Goal: Task Accomplishment & Management: Complete application form

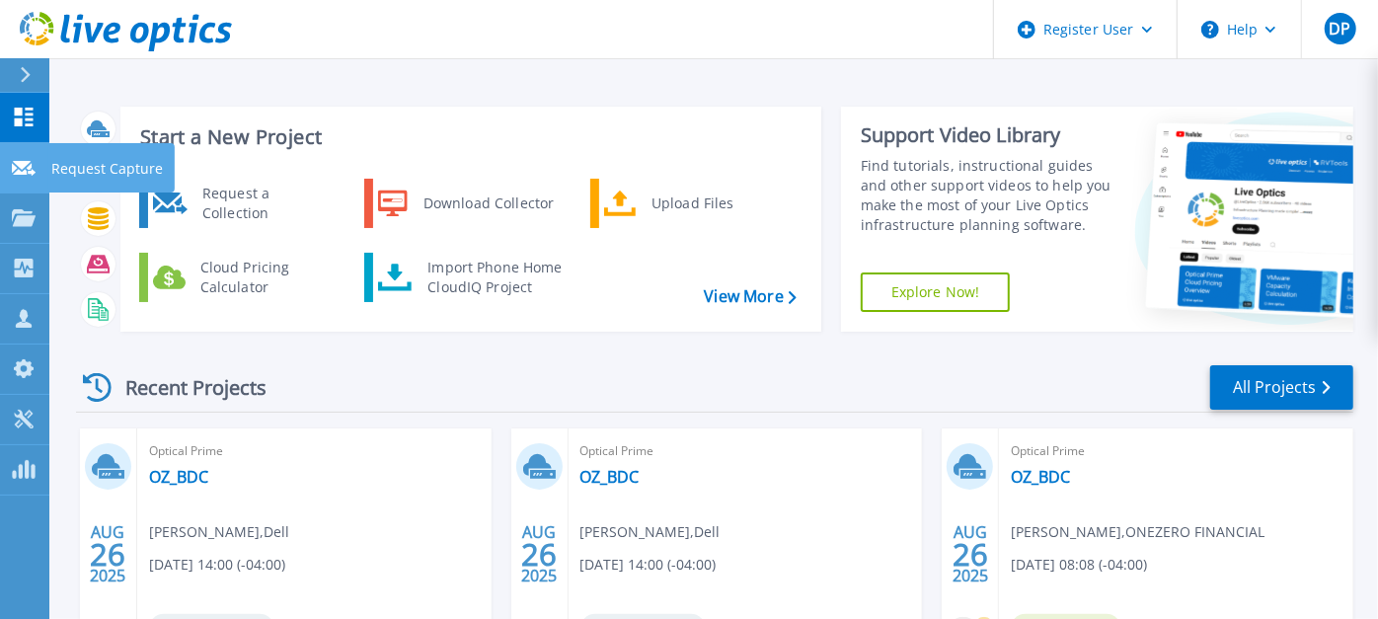
click at [27, 174] on icon at bounding box center [24, 168] width 24 height 15
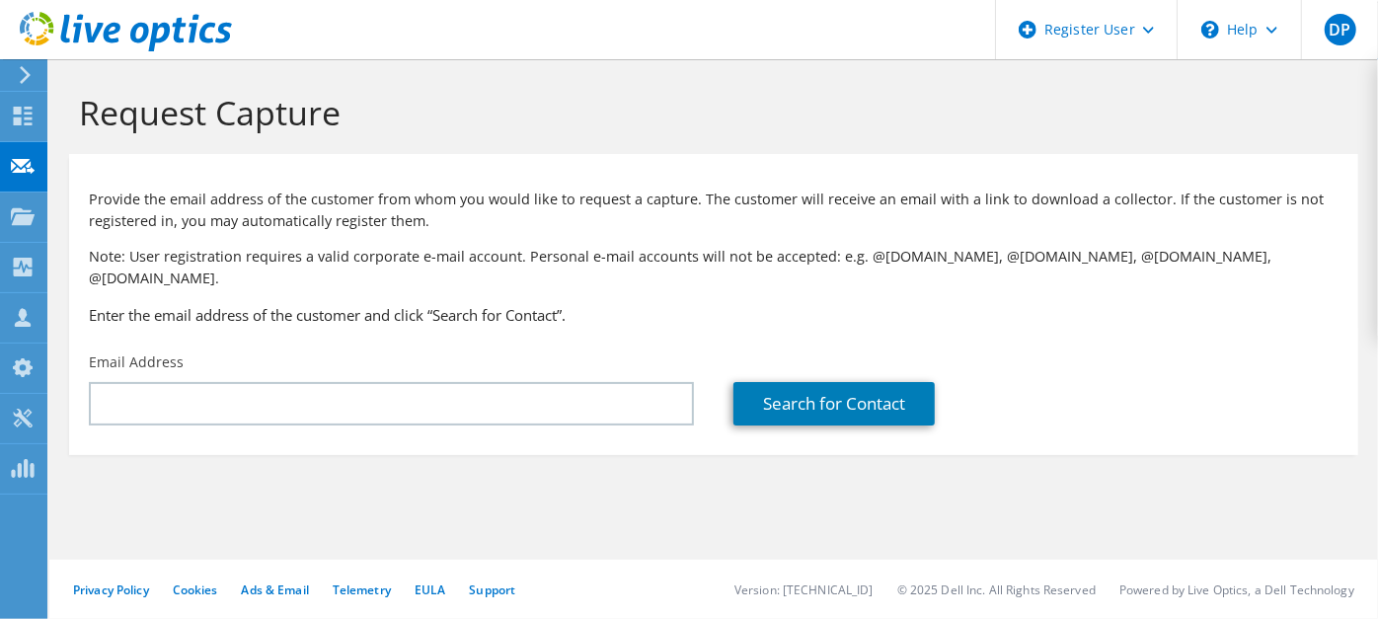
click at [361, 349] on div "Email Address" at bounding box center [391, 388] width 644 height 93
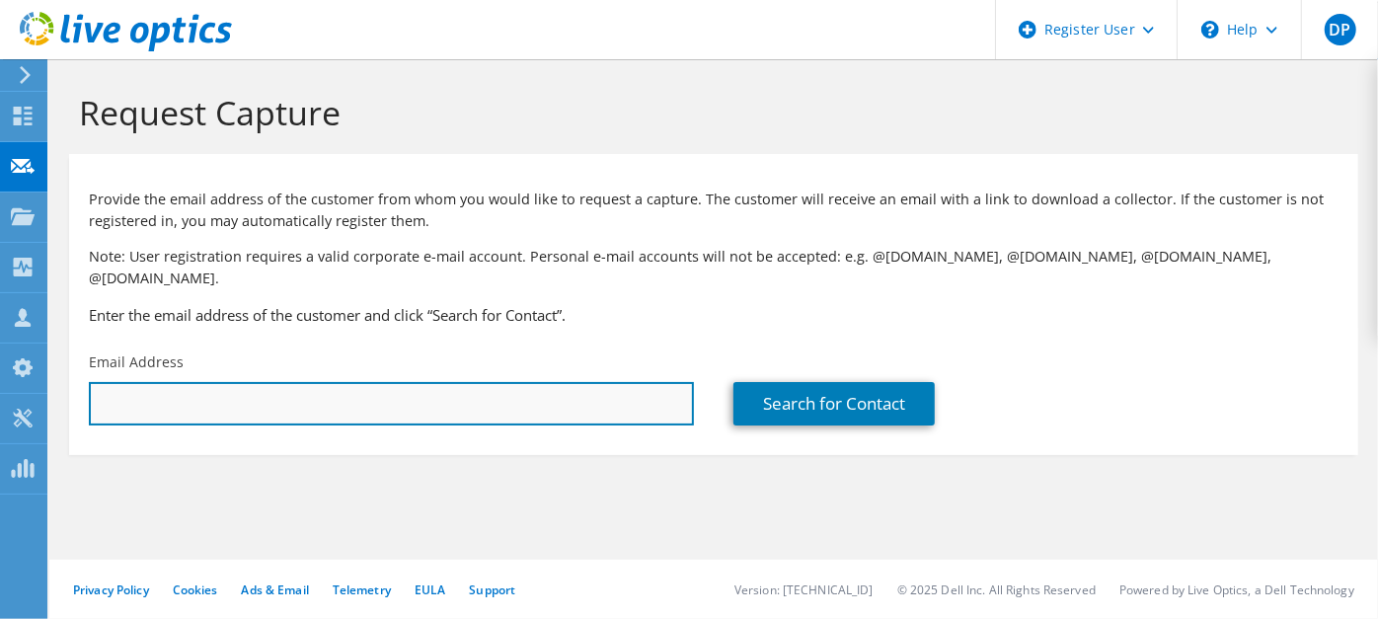
click at [361, 382] on input "text" at bounding box center [391, 403] width 605 height 43
paste input "rmoffitt@brooksschool.org"
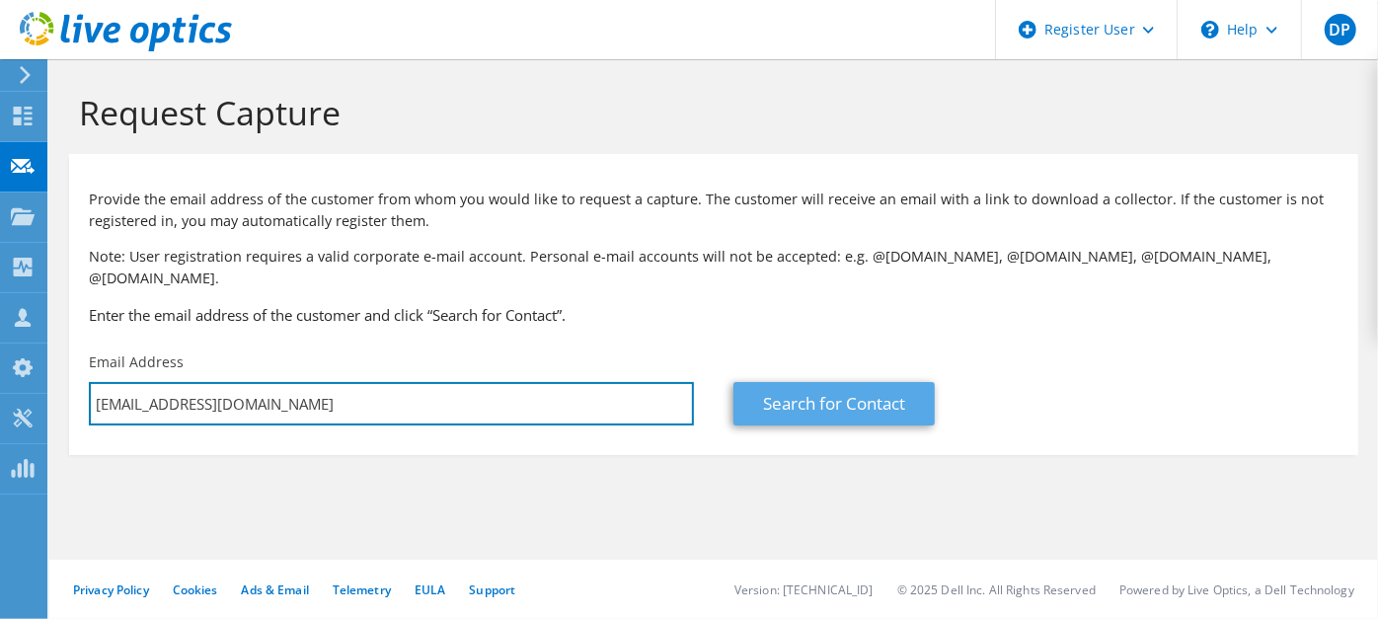
type input "rmoffitt@brooksschool.org"
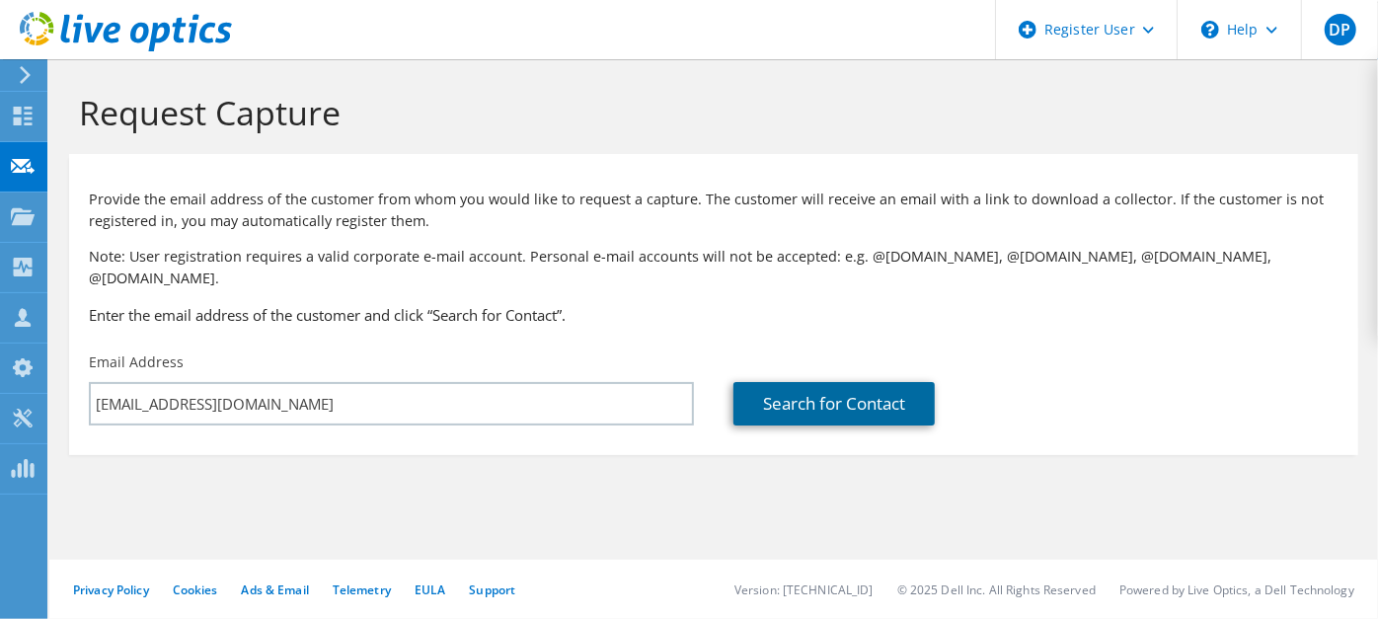
click at [814, 382] on link "Search for Contact" at bounding box center [833, 403] width 201 height 43
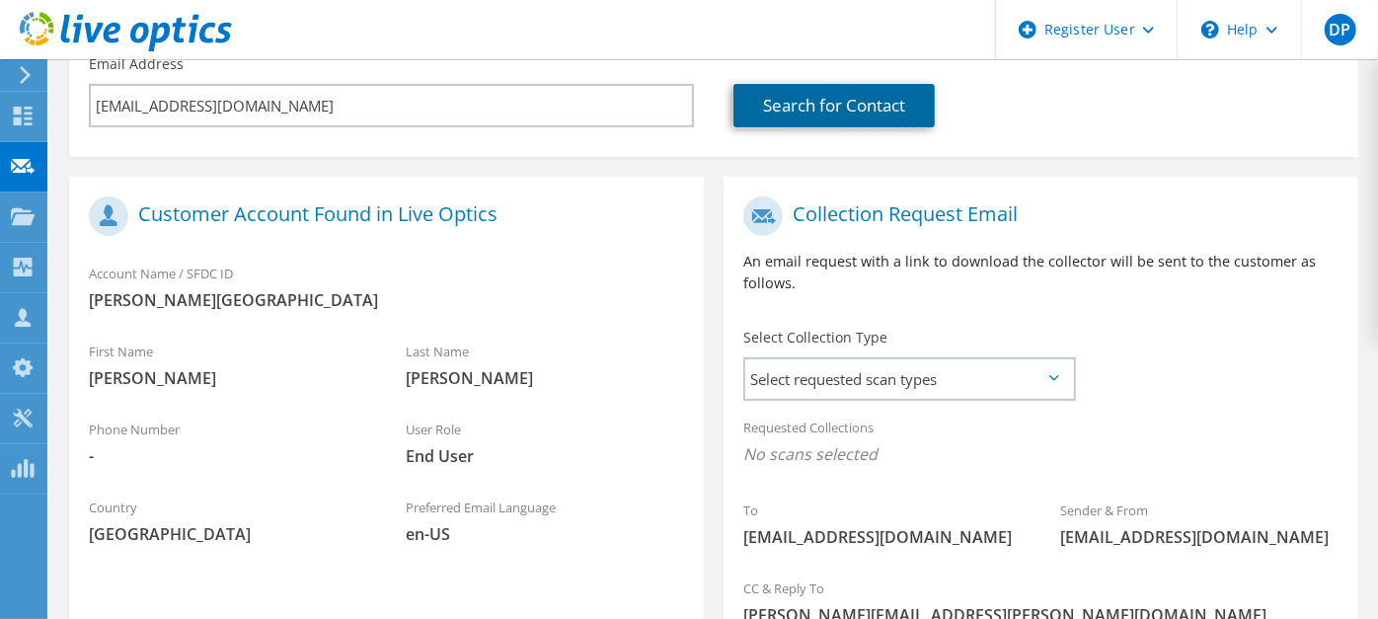
scroll to position [329, 0]
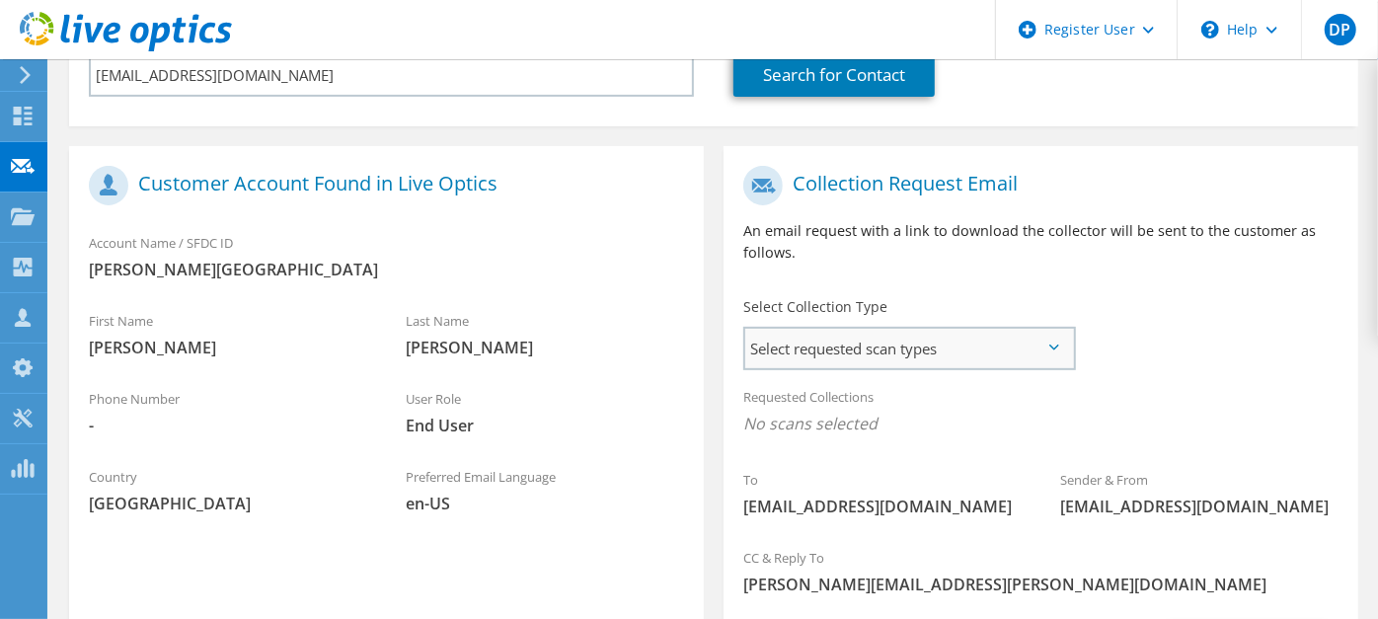
click at [899, 329] on span "Select requested scan types" at bounding box center [909, 348] width 328 height 39
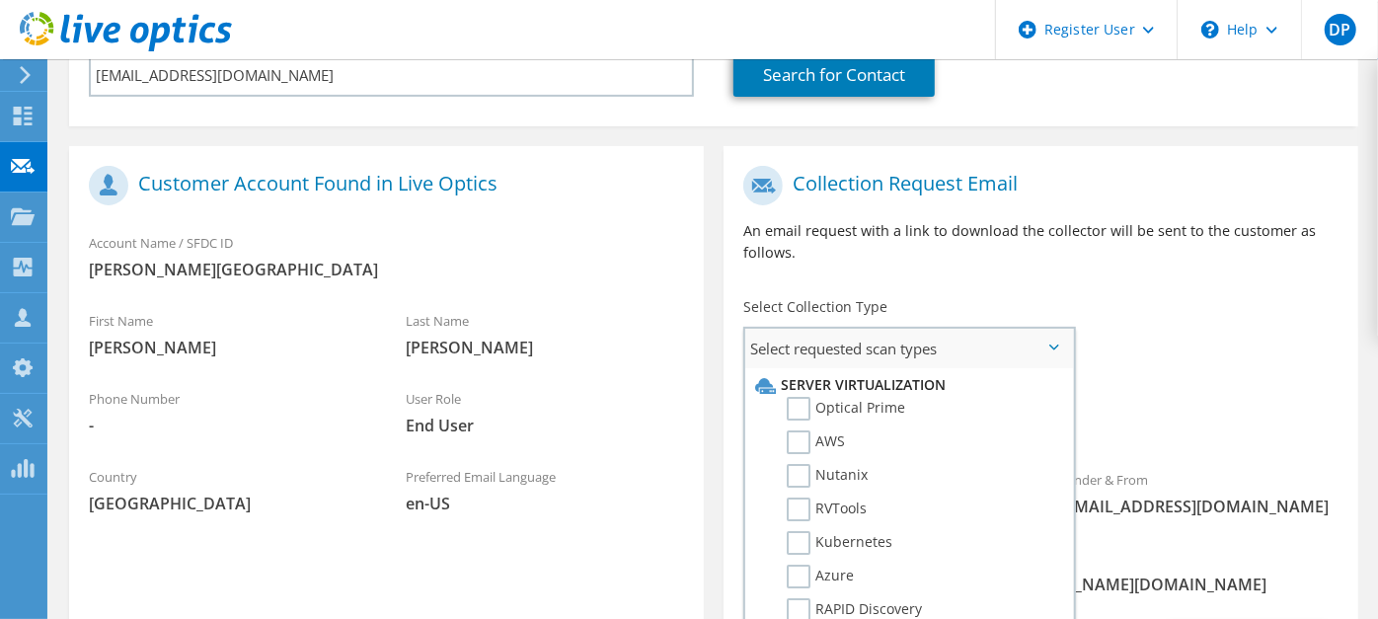
click at [838, 373] on li "Server Virtualization" at bounding box center [906, 385] width 313 height 24
click at [838, 397] on label "Optical Prime" at bounding box center [846, 409] width 118 height 24
click at [0, 0] on input "Optical Prime" at bounding box center [0, 0] width 0 height 0
click at [882, 329] on span "Select requested scan types" at bounding box center [909, 348] width 328 height 39
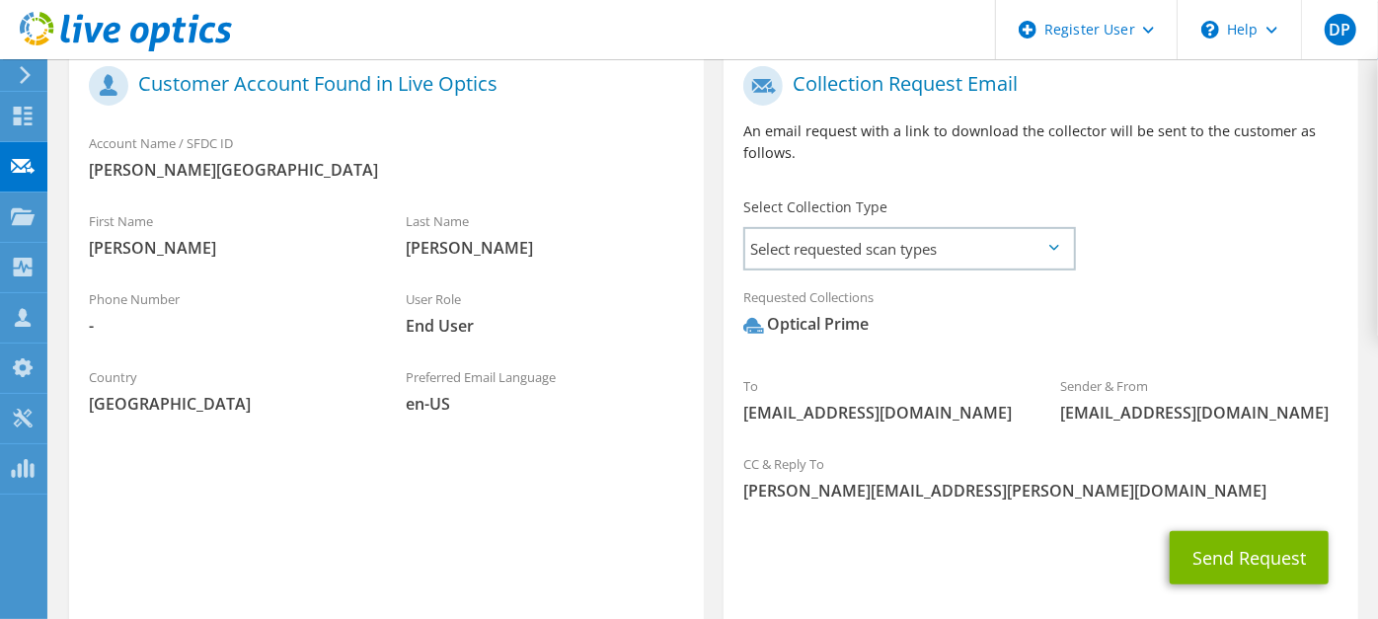
scroll to position [510, 0]
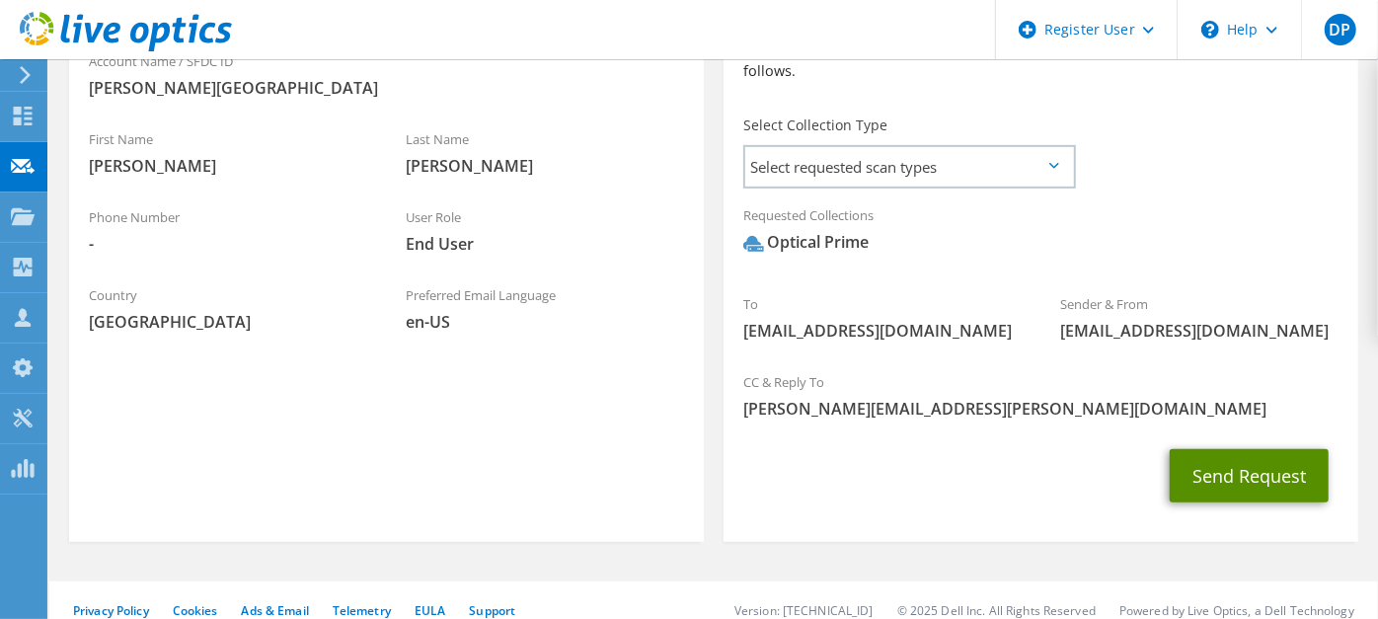
click at [1253, 475] on button "Send Request" at bounding box center [1248, 475] width 159 height 53
